Goal: Information Seeking & Learning: Learn about a topic

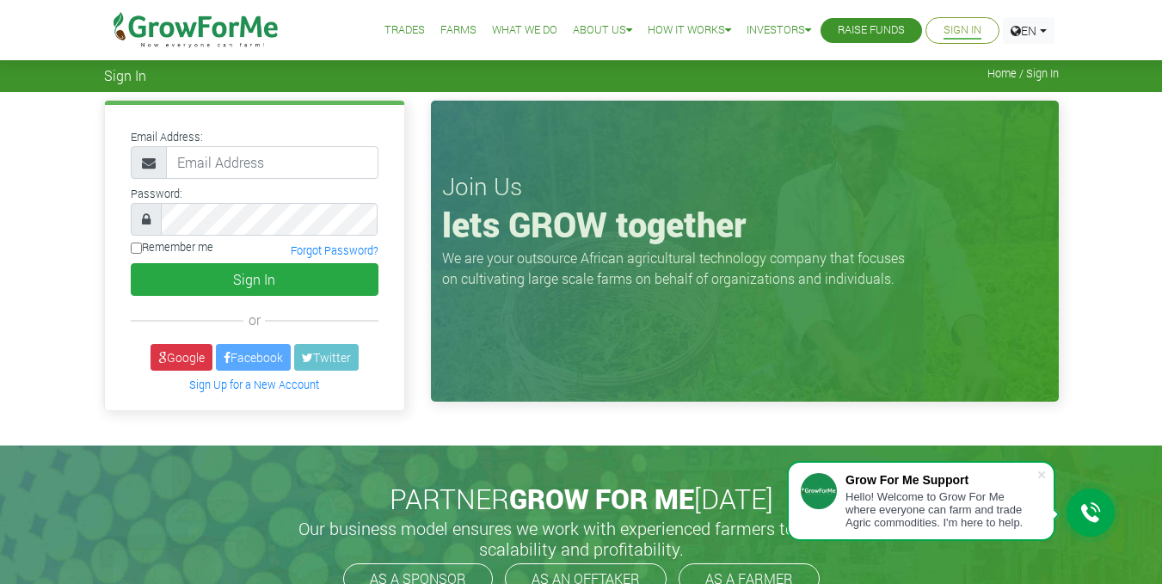
click at [447, 28] on link "Farms" at bounding box center [459, 31] width 36 height 18
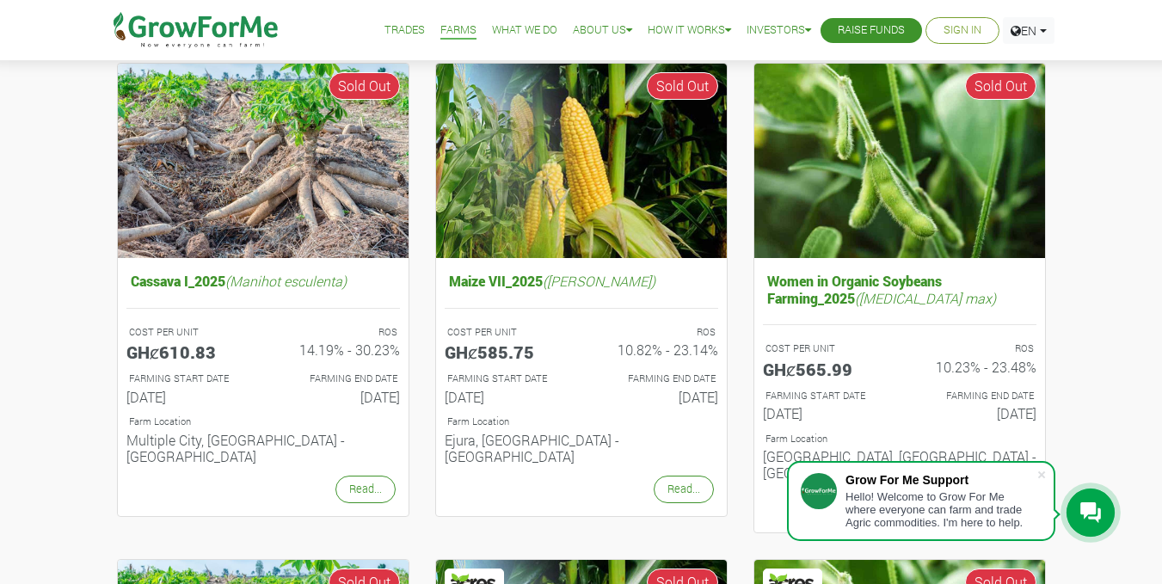
scroll to position [197, 0]
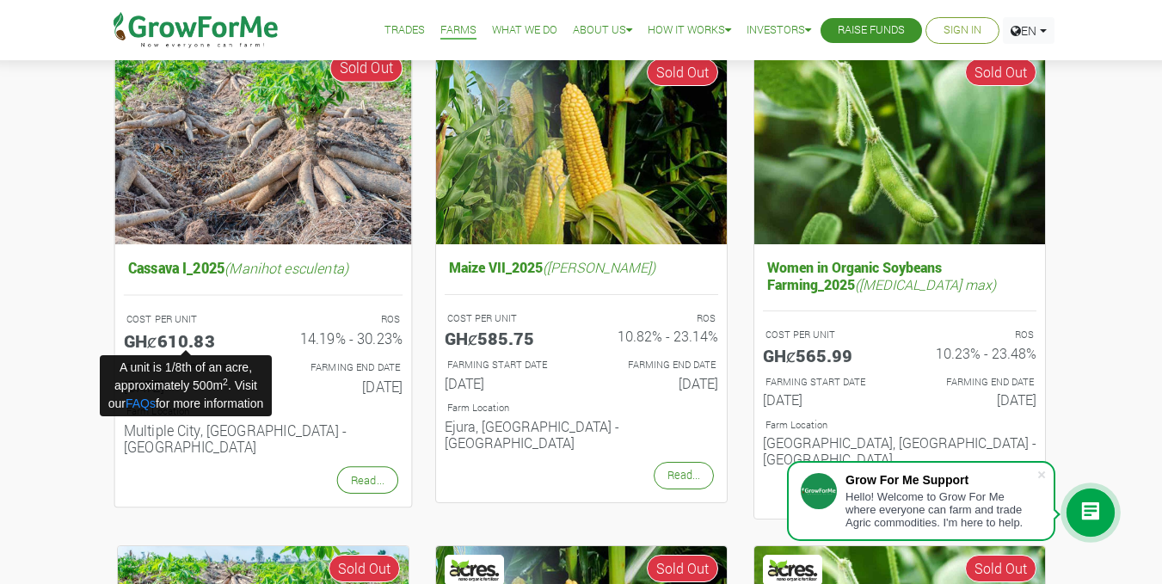
click at [162, 348] on h5 "GHȼ610.83" at bounding box center [186, 340] width 126 height 21
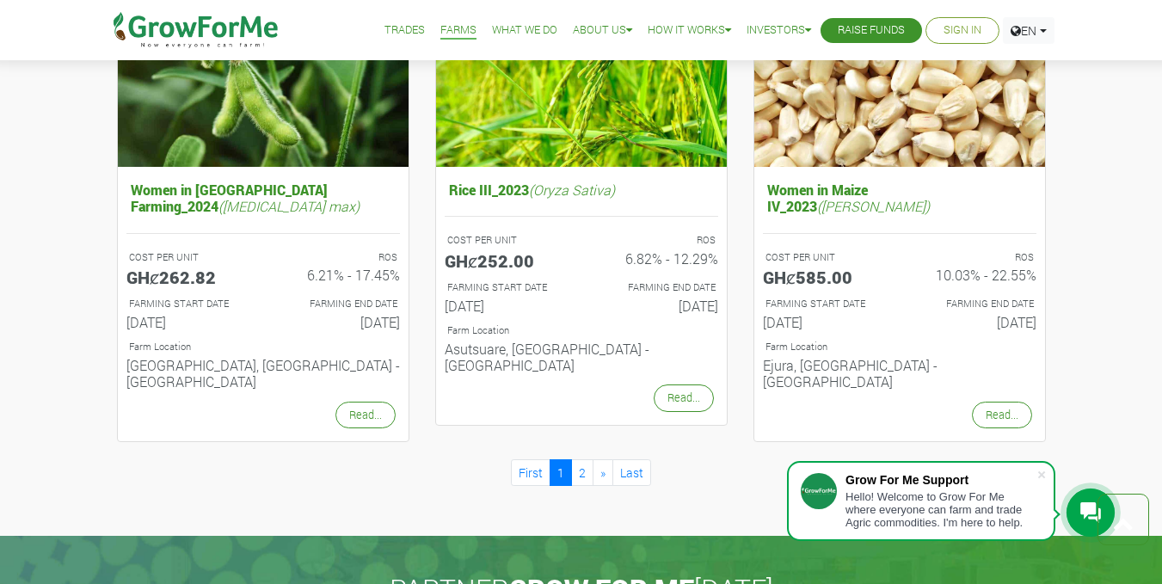
scroll to position [1760, 0]
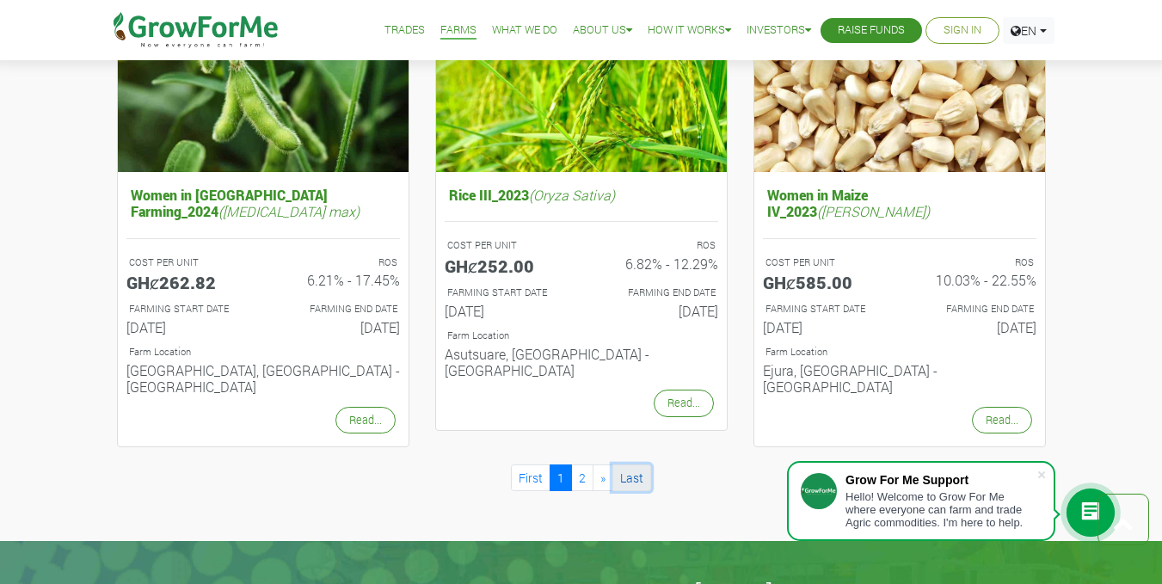
click at [632, 465] on link "Last" at bounding box center [632, 478] width 39 height 27
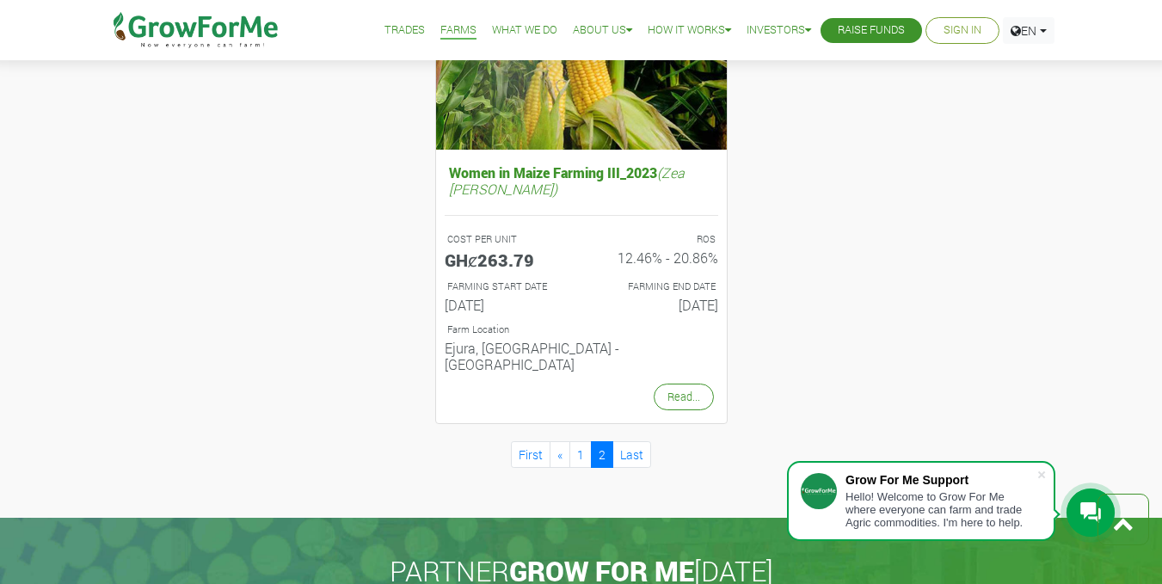
scroll to position [843, 0]
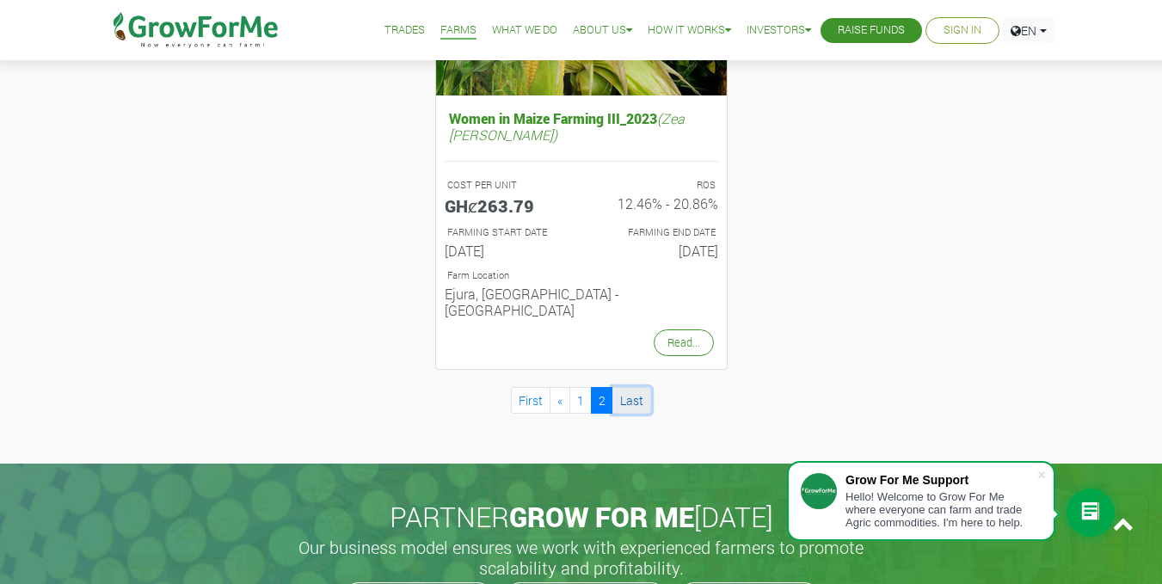
click at [632, 387] on link "Last" at bounding box center [632, 400] width 39 height 27
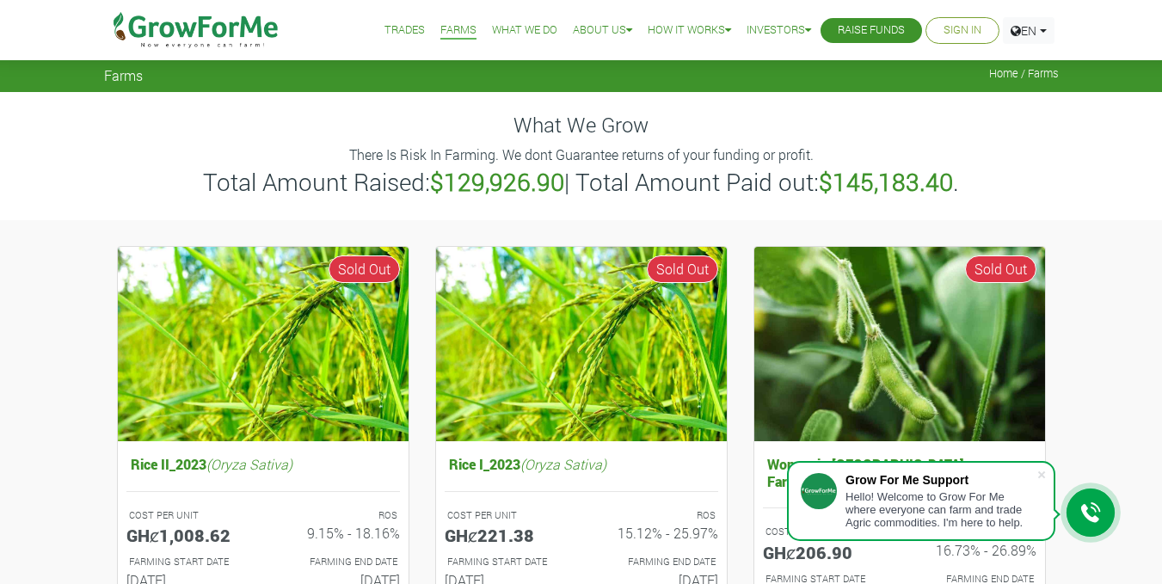
click at [392, 24] on link "Trades" at bounding box center [405, 31] width 40 height 18
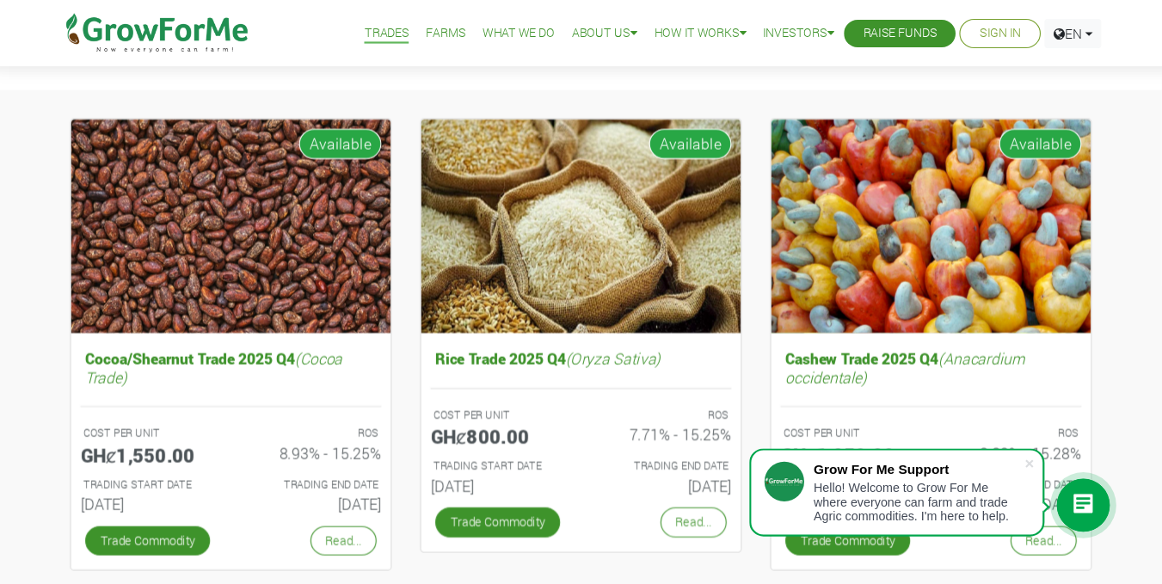
scroll to position [139, 0]
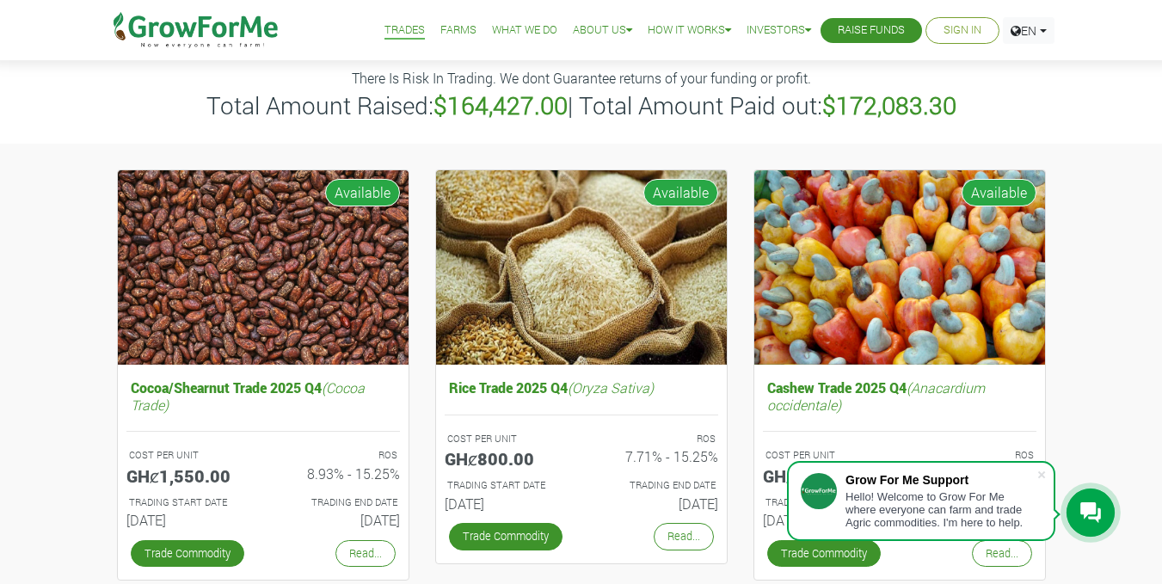
scroll to position [0, 0]
